Goal: Obtain resource: Obtain resource

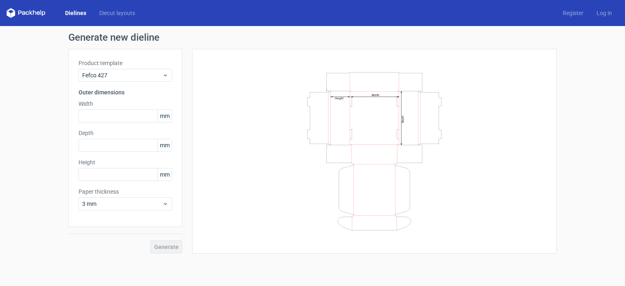
click at [535, 91] on div "Width Depth Height" at bounding box center [374, 151] width 344 height 184
click at [164, 75] on icon at bounding box center [165, 75] width 6 height 7
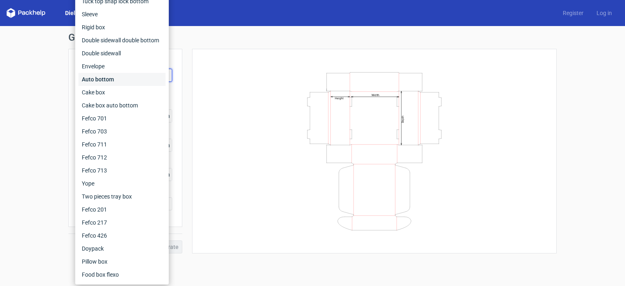
click at [164, 75] on div "Auto bottom" at bounding box center [122, 79] width 87 height 13
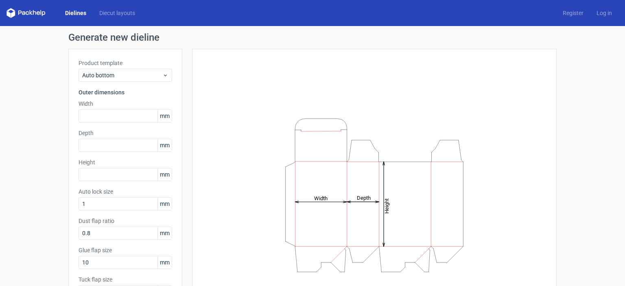
drag, startPoint x: 478, startPoint y: 88, endPoint x: 460, endPoint y: 86, distance: 18.0
click at [478, 88] on div "Height Depth Width" at bounding box center [374, 195] width 344 height 272
click at [142, 72] on span "Auto bottom" at bounding box center [122, 75] width 80 height 8
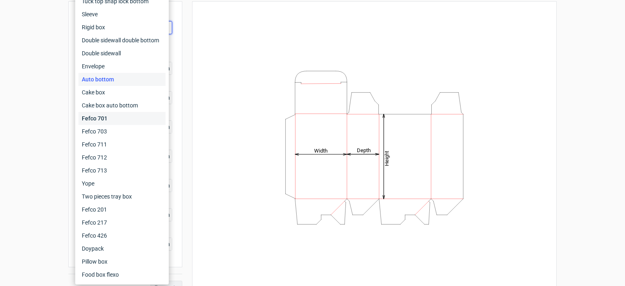
scroll to position [61, 0]
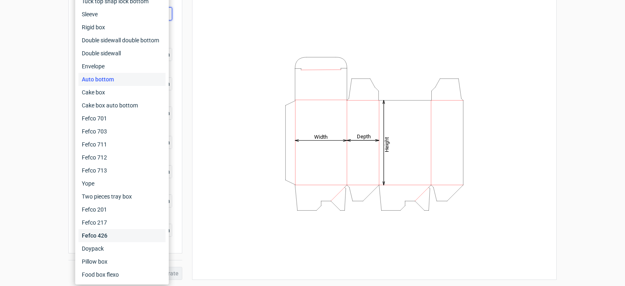
click at [104, 238] on div "Fefco 426" at bounding box center [122, 235] width 87 height 13
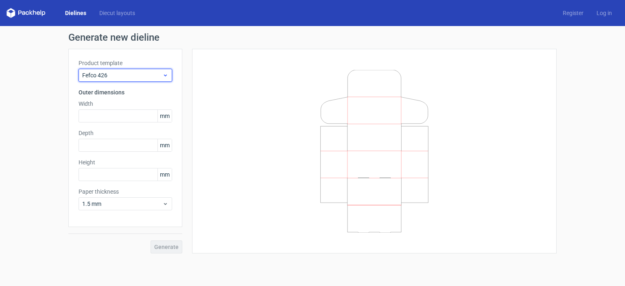
click at [170, 72] on div "Fefco 426" at bounding box center [126, 75] width 94 height 13
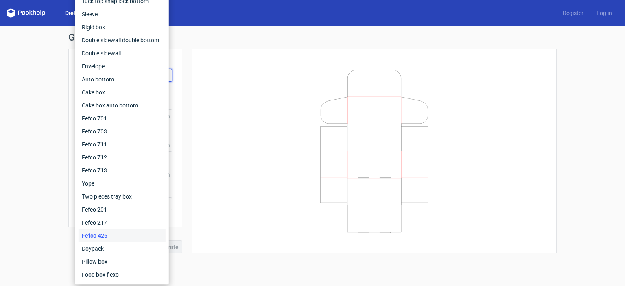
click at [204, 82] on div at bounding box center [374, 151] width 344 height 184
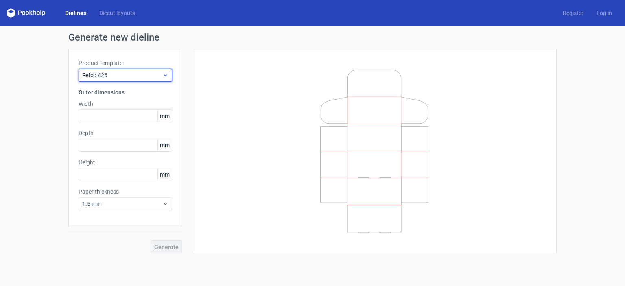
click at [160, 78] on span "Fefco 426" at bounding box center [122, 75] width 80 height 8
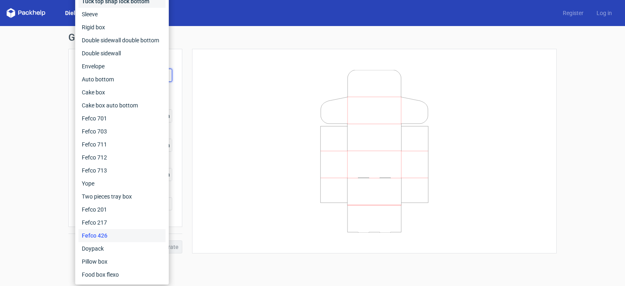
click at [117, 4] on div "Tuck top snap lock bottom" at bounding box center [122, 1] width 87 height 13
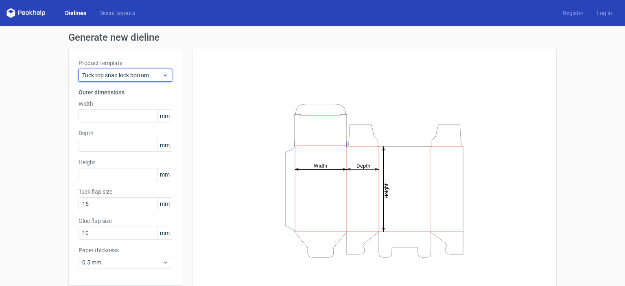
click at [153, 77] on span "Tuck top snap lock bottom" at bounding box center [122, 75] width 80 height 8
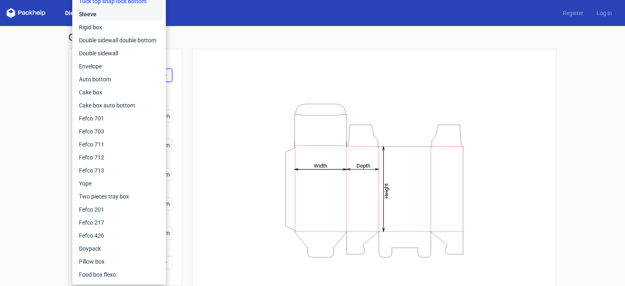
click at [102, 18] on div "Sleeve" at bounding box center [119, 14] width 87 height 13
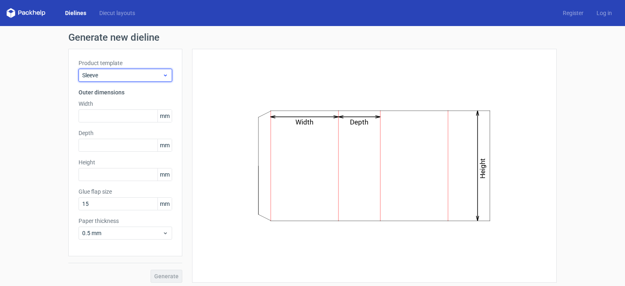
click at [158, 75] on span "Sleeve" at bounding box center [122, 75] width 80 height 8
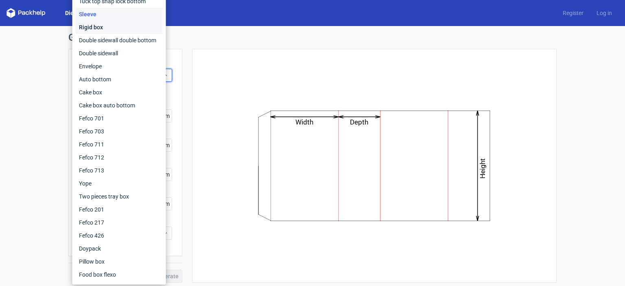
click at [94, 29] on div "Rigid box" at bounding box center [119, 27] width 87 height 13
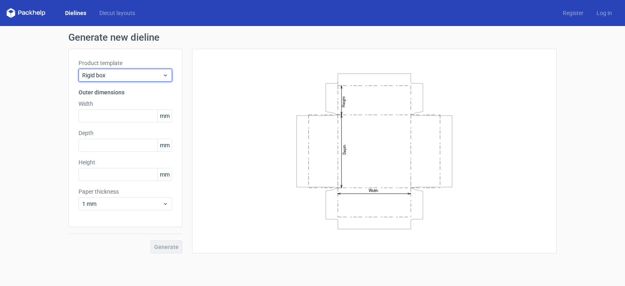
click at [166, 74] on icon at bounding box center [165, 75] width 6 height 7
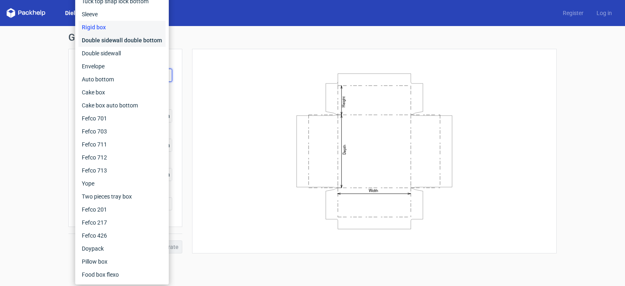
click at [126, 44] on div "Double sidewall double bottom" at bounding box center [122, 40] width 87 height 13
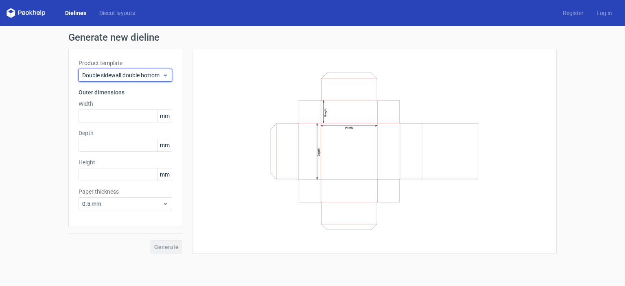
click at [166, 74] on icon at bounding box center [165, 75] width 6 height 7
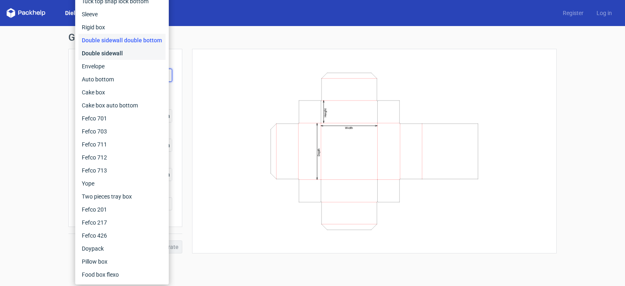
click at [117, 56] on div "Double sidewall" at bounding box center [122, 53] width 87 height 13
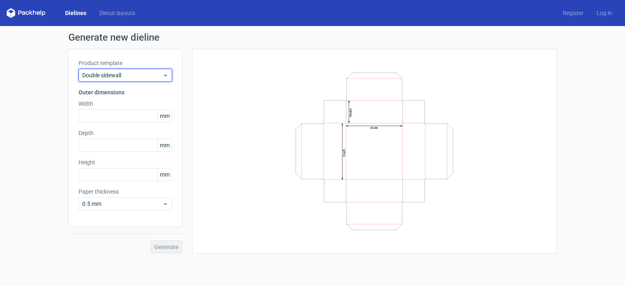
click at [167, 77] on icon at bounding box center [165, 75] width 6 height 7
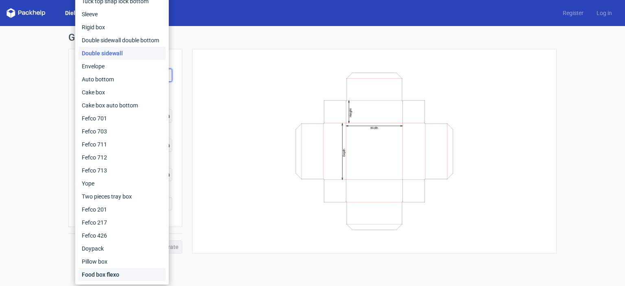
click at [111, 276] on div "Food box flexo" at bounding box center [122, 274] width 87 height 13
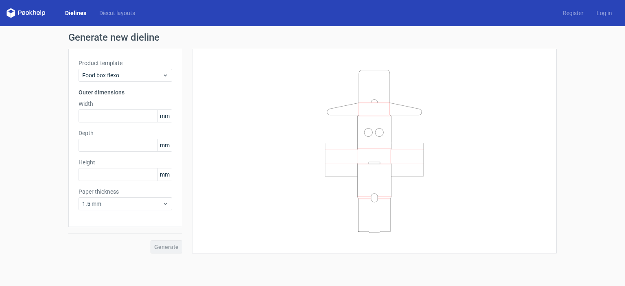
click at [166, 84] on div "Product template Food box flexo Outer dimensions Width mm Depth mm Height mm Pa…" at bounding box center [125, 138] width 114 height 178
click at [167, 75] on icon at bounding box center [165, 75] width 6 height 7
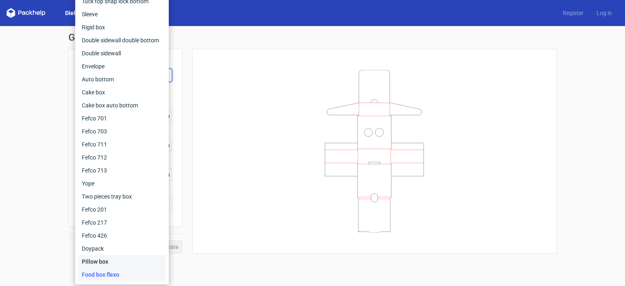
click at [106, 265] on div "Pillow box" at bounding box center [122, 261] width 87 height 13
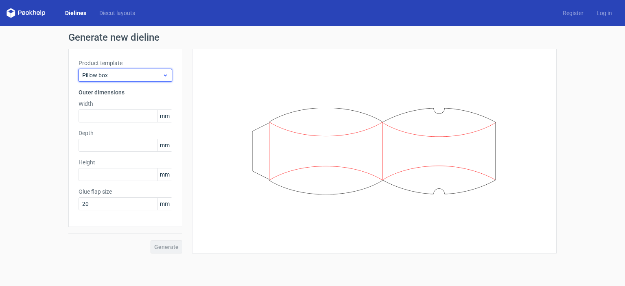
click at [164, 76] on icon at bounding box center [165, 75] width 6 height 7
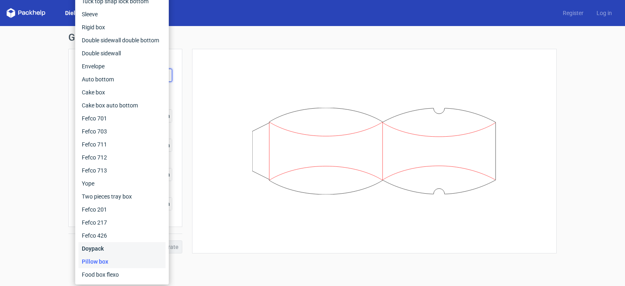
click at [101, 250] on div "Doypack" at bounding box center [122, 248] width 87 height 13
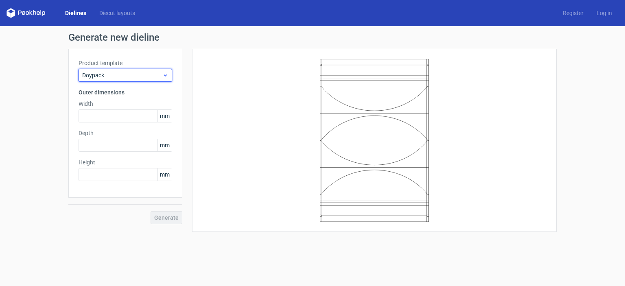
click at [166, 75] on use at bounding box center [165, 76] width 3 height 2
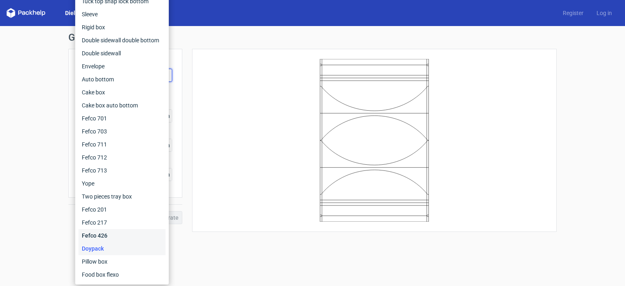
click at [95, 240] on div "Fefco 426" at bounding box center [122, 235] width 87 height 13
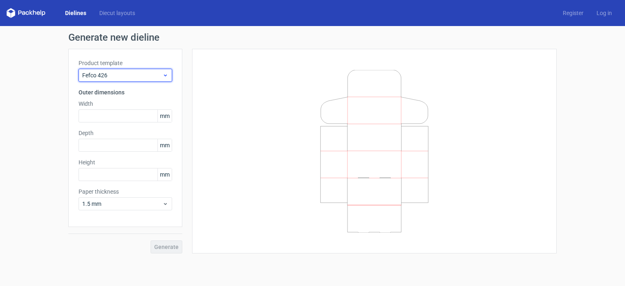
click at [166, 79] on div "Fefco 426" at bounding box center [126, 75] width 94 height 13
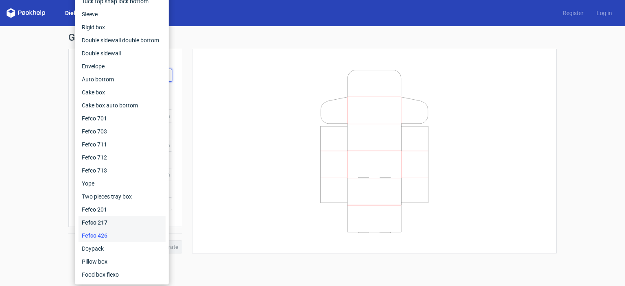
click at [102, 220] on div "Fefco 217" at bounding box center [122, 222] width 87 height 13
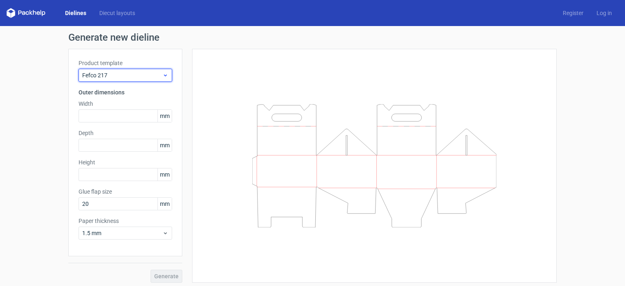
click at [162, 76] on icon at bounding box center [165, 75] width 6 height 7
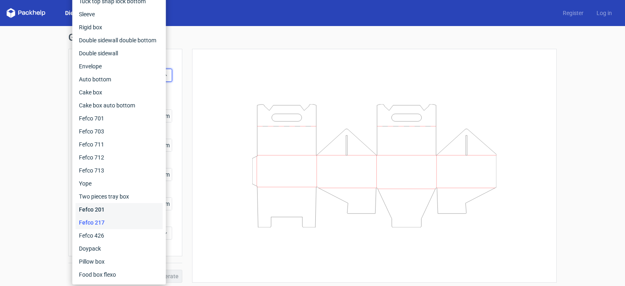
click at [98, 211] on div "Fefco 201" at bounding box center [119, 209] width 87 height 13
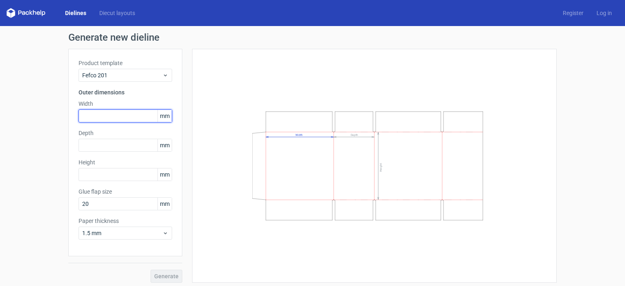
click at [96, 113] on input "text" at bounding box center [126, 116] width 94 height 13
type input "400"
type input "200"
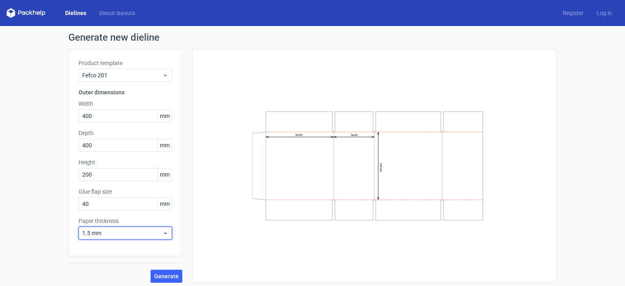
click at [114, 234] on span "1.5 mm" at bounding box center [122, 233] width 80 height 8
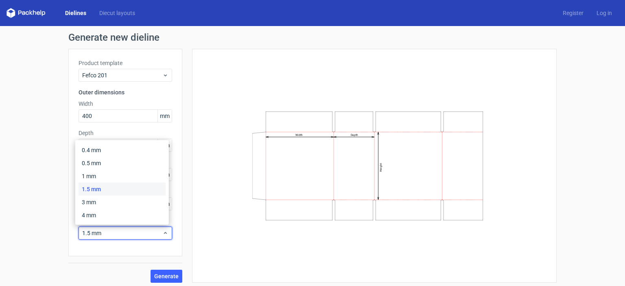
drag, startPoint x: 18, startPoint y: 180, endPoint x: 23, endPoint y: 181, distance: 5.0
click at [18, 181] on div "Generate new dieline Product template Fefco 201 Outer dimensions Width 400 mm D…" at bounding box center [312, 157] width 625 height 263
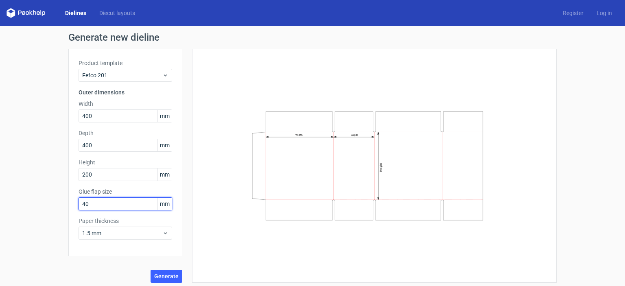
click at [107, 202] on input "40" at bounding box center [126, 203] width 94 height 13
type input "6"
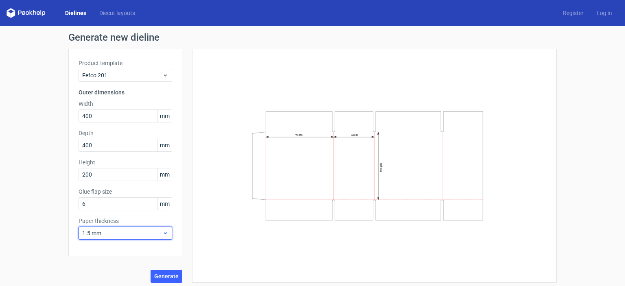
click at [109, 232] on span "1.5 mm" at bounding box center [122, 233] width 80 height 8
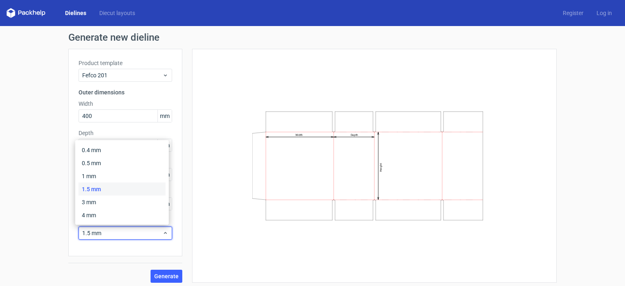
drag, startPoint x: 33, startPoint y: 184, endPoint x: 68, endPoint y: 191, distance: 35.6
click at [33, 185] on div "Generate new dieline Product template Fefco 201 Outer dimensions Width 400 mm D…" at bounding box center [312, 157] width 625 height 263
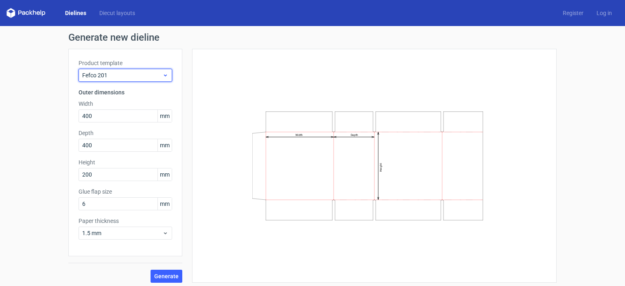
click at [112, 77] on span "Fefco 201" at bounding box center [122, 75] width 80 height 8
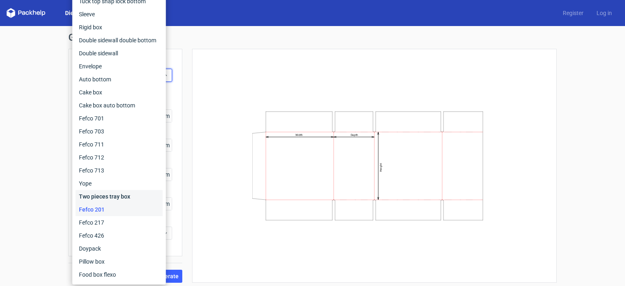
drag, startPoint x: 99, startPoint y: 193, endPoint x: 99, endPoint y: 184, distance: 9.4
click at [99, 193] on div "Two pieces tray box" at bounding box center [119, 196] width 87 height 13
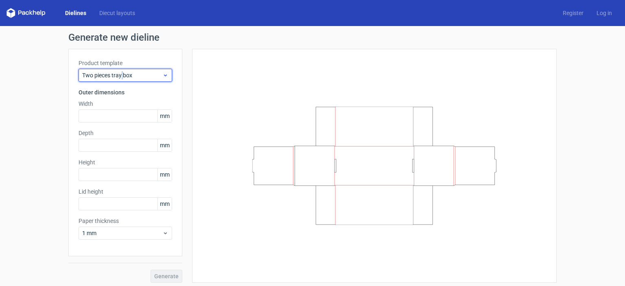
click at [119, 73] on span "Two pieces tray box" at bounding box center [122, 75] width 80 height 8
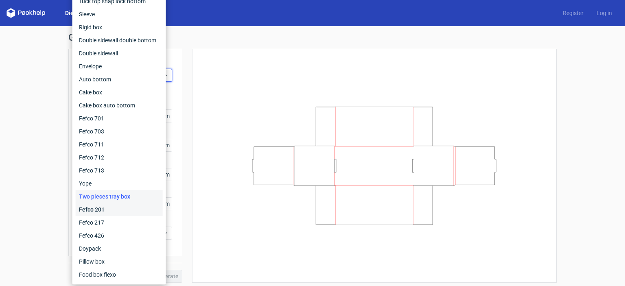
click at [101, 208] on div "Fefco 201" at bounding box center [119, 209] width 87 height 13
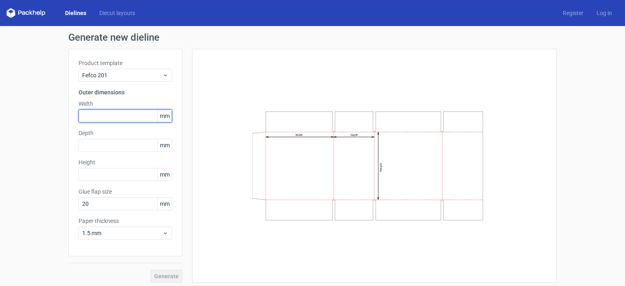
click at [104, 115] on input "text" at bounding box center [126, 116] width 94 height 13
type input "400"
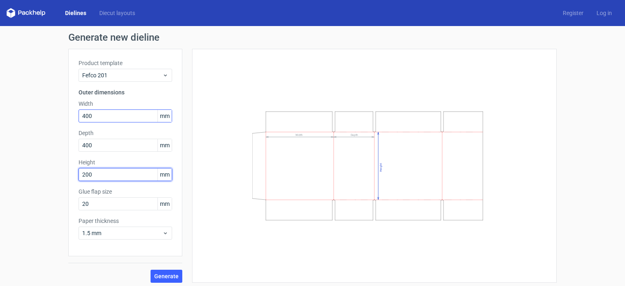
type input "200"
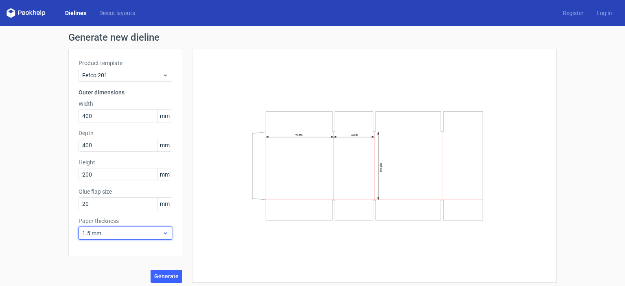
click at [162, 230] on icon at bounding box center [165, 233] width 6 height 7
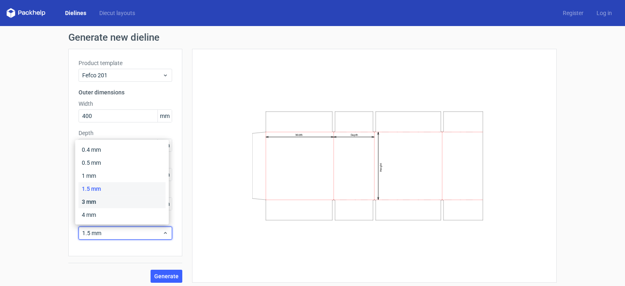
scroll to position [3, 0]
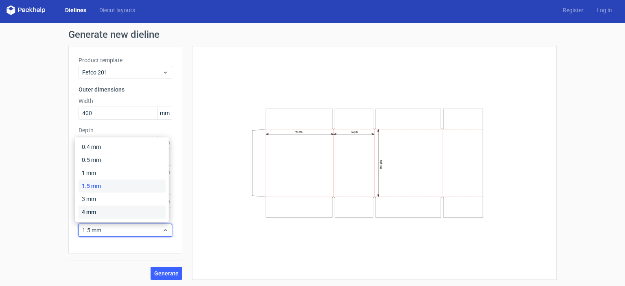
click at [94, 212] on div "4 mm" at bounding box center [122, 212] width 87 height 13
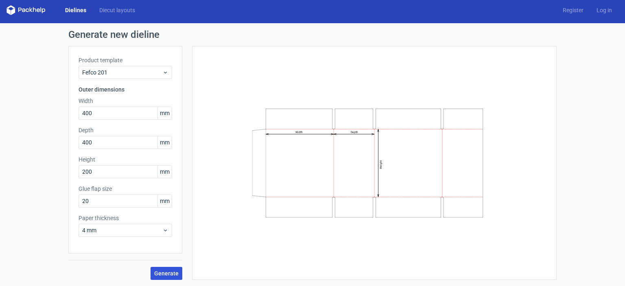
click at [164, 272] on span "Generate" at bounding box center [166, 274] width 24 height 6
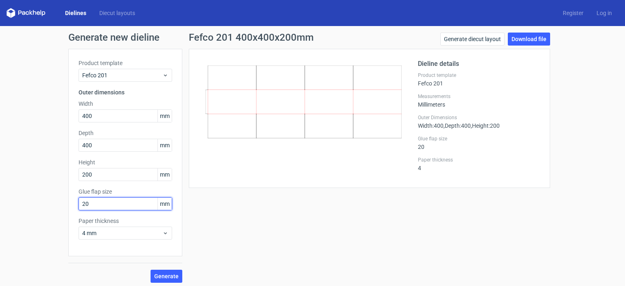
drag, startPoint x: 114, startPoint y: 208, endPoint x: 55, endPoint y: 204, distance: 59.2
click at [55, 204] on div "Generate new dieline Product template Fefco 201 Outer dimensions Width 400 mm D…" at bounding box center [312, 157] width 625 height 263
type input "40"
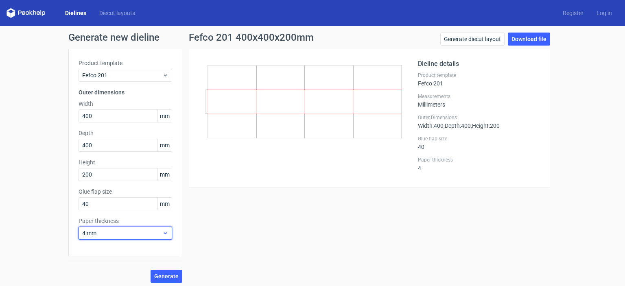
click at [158, 231] on span "4 mm" at bounding box center [122, 233] width 80 height 8
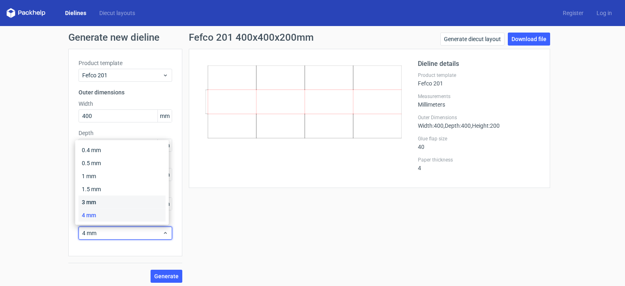
scroll to position [3, 0]
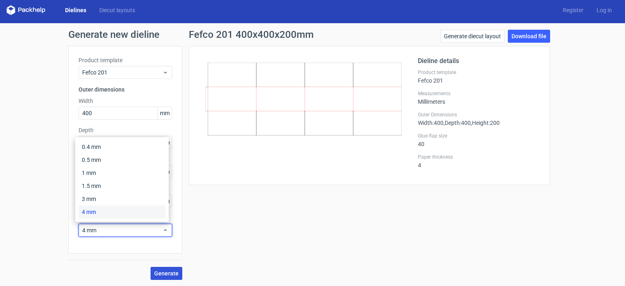
click at [161, 272] on span "Generate" at bounding box center [166, 274] width 24 height 6
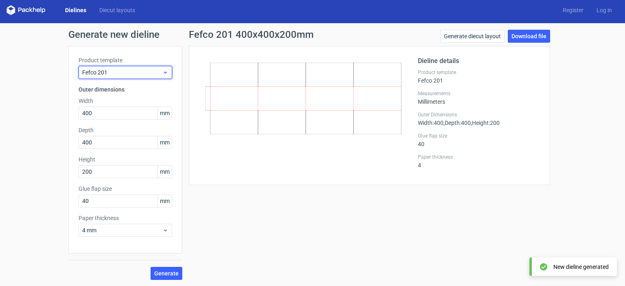
click at [164, 75] on icon at bounding box center [165, 72] width 6 height 7
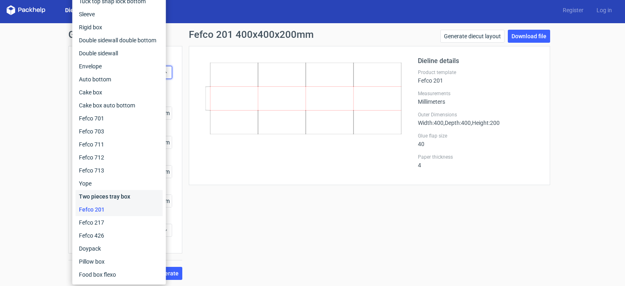
click at [104, 199] on div "Two pieces tray box" at bounding box center [119, 196] width 87 height 13
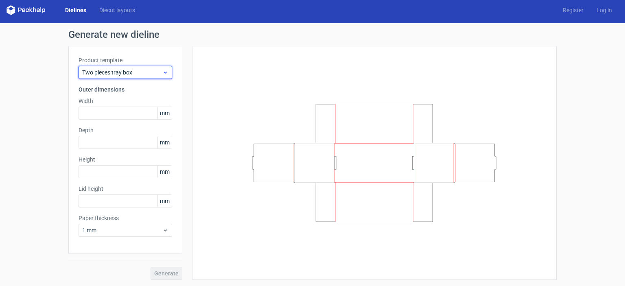
click at [139, 75] on span "Two pieces tray box" at bounding box center [122, 72] width 80 height 8
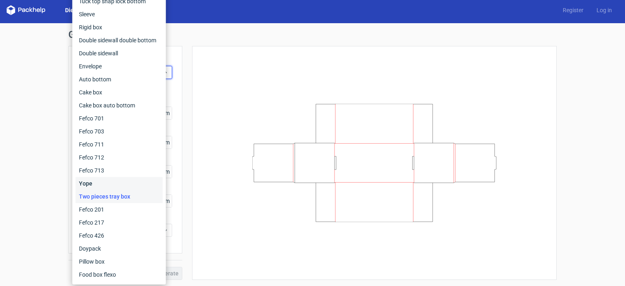
drag, startPoint x: 96, startPoint y: 187, endPoint x: 102, endPoint y: 181, distance: 8.4
click at [97, 187] on div "Yope" at bounding box center [119, 183] width 87 height 13
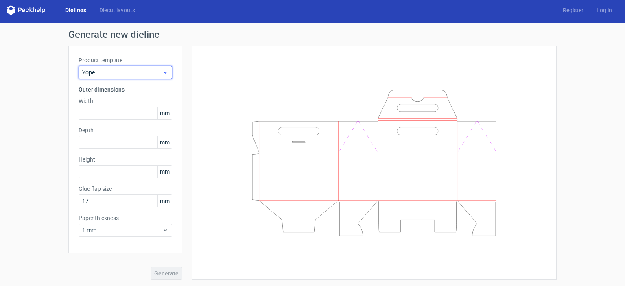
click at [151, 73] on span "Yope" at bounding box center [122, 72] width 80 height 8
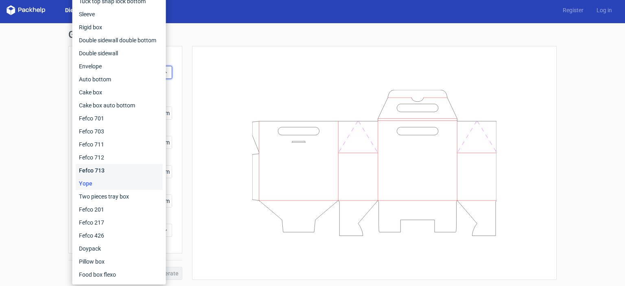
click at [99, 171] on div "Fefco 713" at bounding box center [119, 170] width 87 height 13
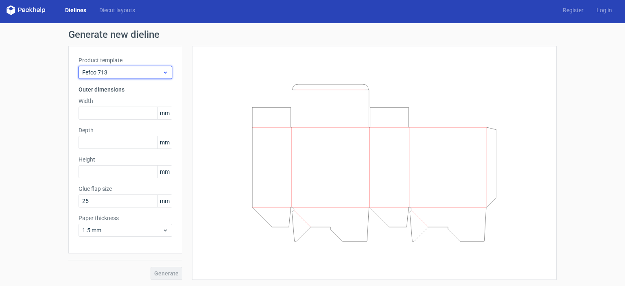
click at [143, 70] on span "Fefco 713" at bounding box center [122, 72] width 80 height 8
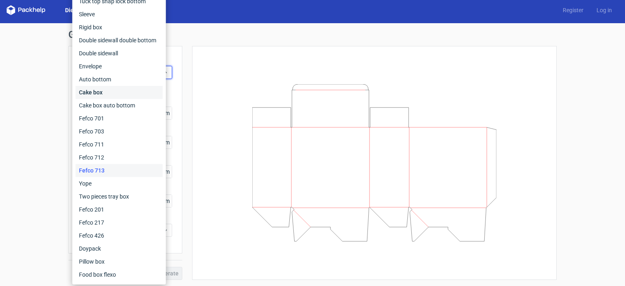
click at [106, 91] on div "Cake box" at bounding box center [119, 92] width 87 height 13
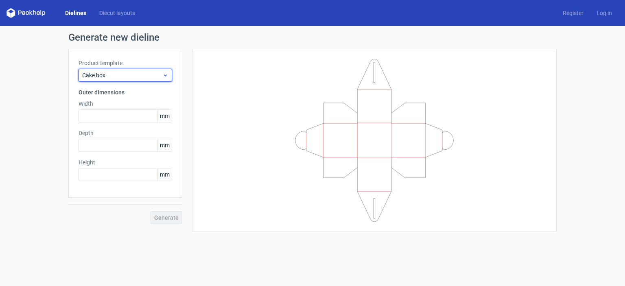
click at [115, 79] on span "Cake box" at bounding box center [122, 75] width 80 height 8
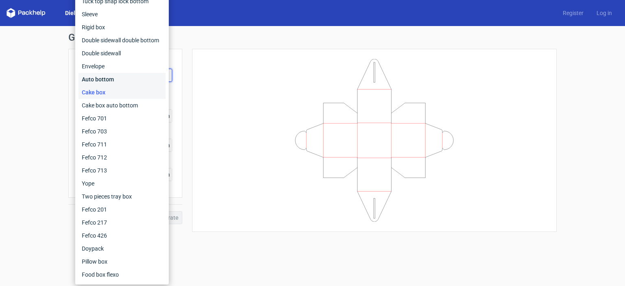
click at [115, 79] on div "Auto bottom" at bounding box center [122, 79] width 87 height 13
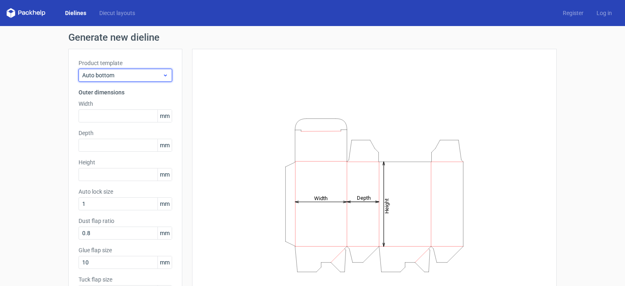
click at [117, 77] on span "Auto bottom" at bounding box center [122, 75] width 80 height 8
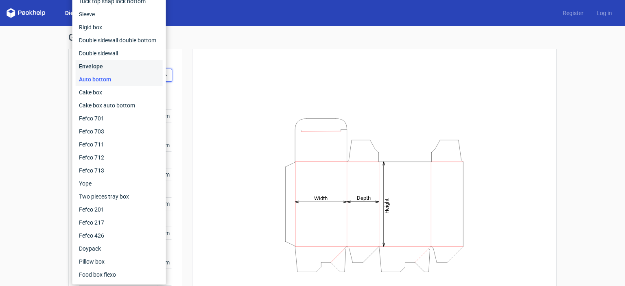
click at [99, 69] on div "Envelope" at bounding box center [119, 66] width 87 height 13
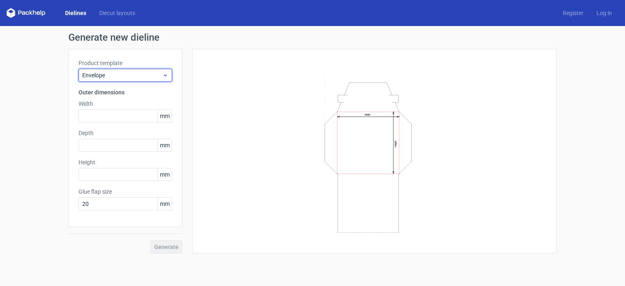
click at [123, 69] on div "Envelope" at bounding box center [126, 75] width 94 height 13
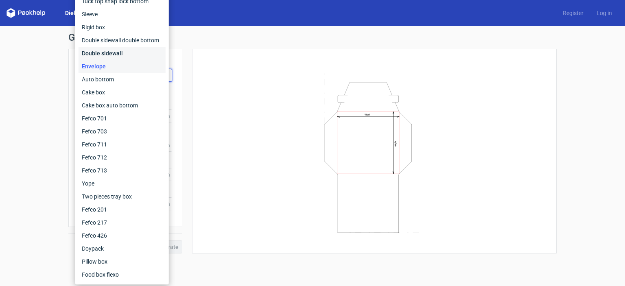
click at [111, 52] on div "Double sidewall" at bounding box center [122, 53] width 87 height 13
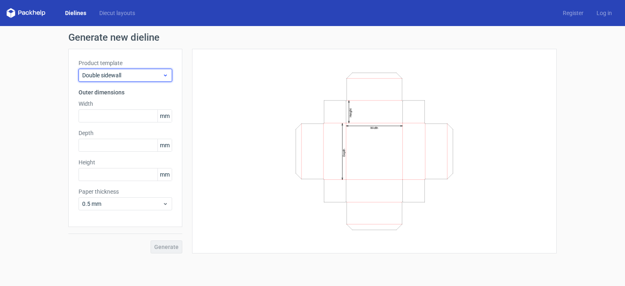
click at [140, 77] on span "Double sidewall" at bounding box center [122, 75] width 80 height 8
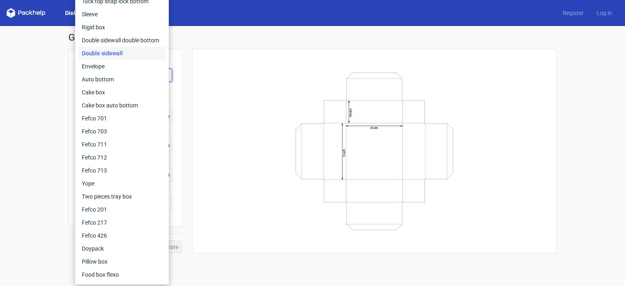
drag, startPoint x: 273, startPoint y: 94, endPoint x: 337, endPoint y: 16, distance: 101.2
click at [274, 92] on icon "Width Depth Height" at bounding box center [374, 151] width 244 height 163
